Goal: Task Accomplishment & Management: Manage account settings

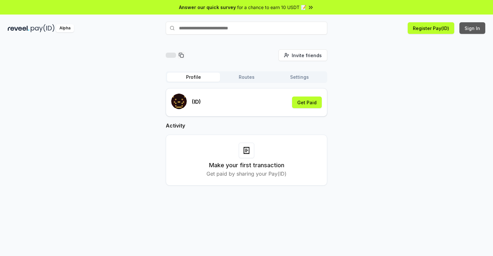
click at [473, 28] on button "Sign In" at bounding box center [472, 28] width 26 height 12
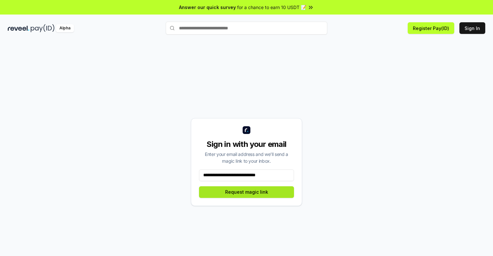
type input "**********"
click at [246, 192] on button "Request magic link" at bounding box center [246, 192] width 95 height 12
